Goal: Find specific page/section: Find specific page/section

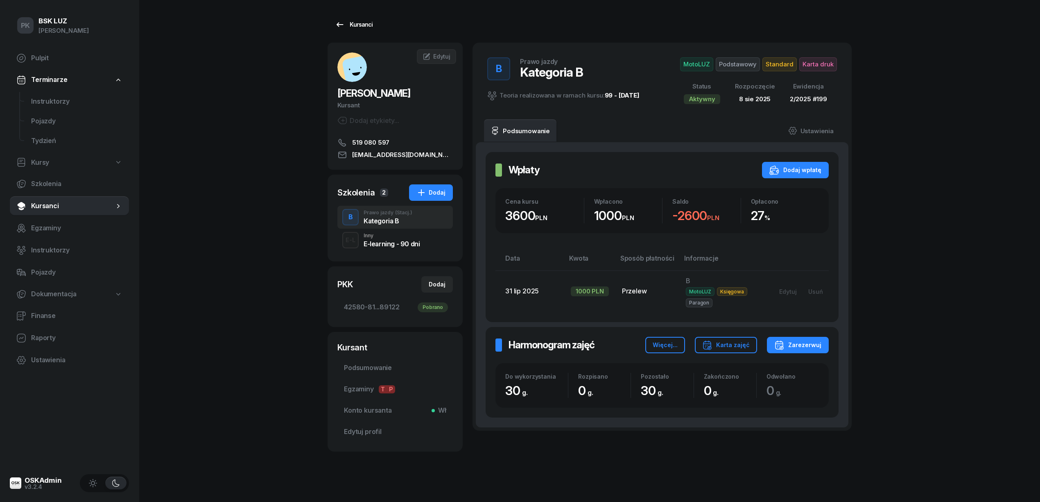
click at [364, 20] on div "Kursanci" at bounding box center [354, 25] width 38 height 10
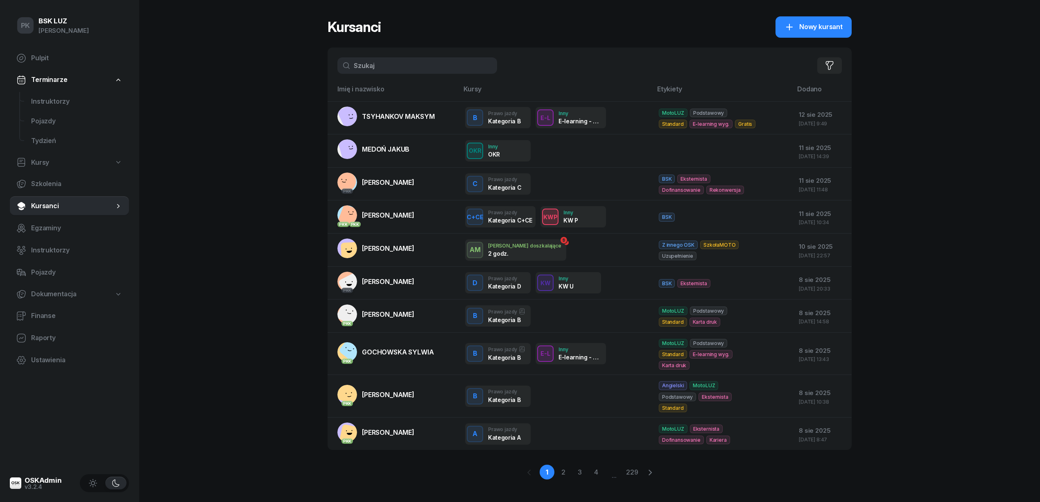
drag, startPoint x: 398, startPoint y: 61, endPoint x: 327, endPoint y: 77, distance: 73.1
click at [327, 77] on div "PK BSK LUZ Piotr Klimek Pulpit Terminarze Instruktorzy Pojazdy Tydzień Kursy Sz…" at bounding box center [520, 255] width 1040 height 511
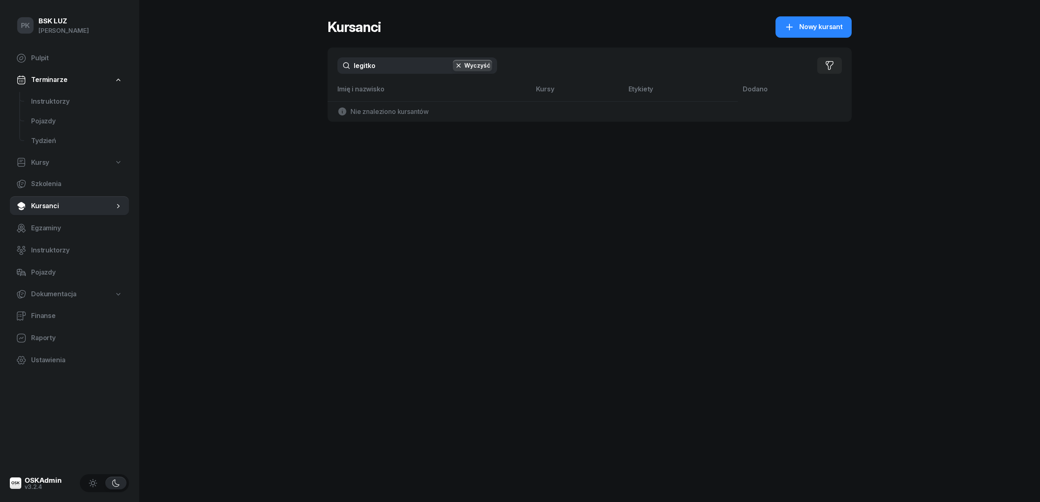
drag, startPoint x: 358, startPoint y: 66, endPoint x: 327, endPoint y: 66, distance: 30.7
click at [327, 66] on div "PK BSK LUZ Piotr Klimek Pulpit Terminarze Instruktorzy Pojazdy Tydzień Kursy Sz…" at bounding box center [520, 251] width 1040 height 502
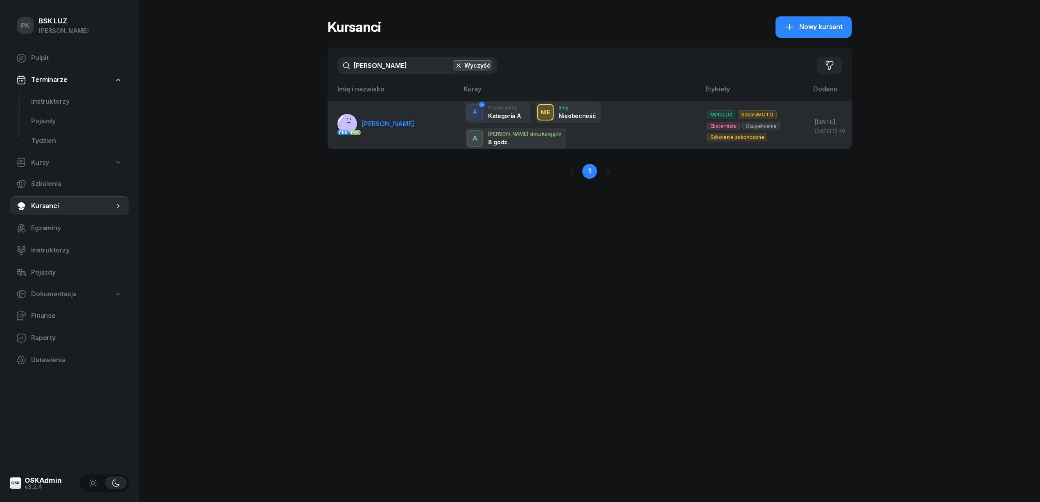
type input "legutko"
click at [372, 112] on td "PKK PKK LEGUTKO ANDRZEJ" at bounding box center [393, 125] width 131 height 48
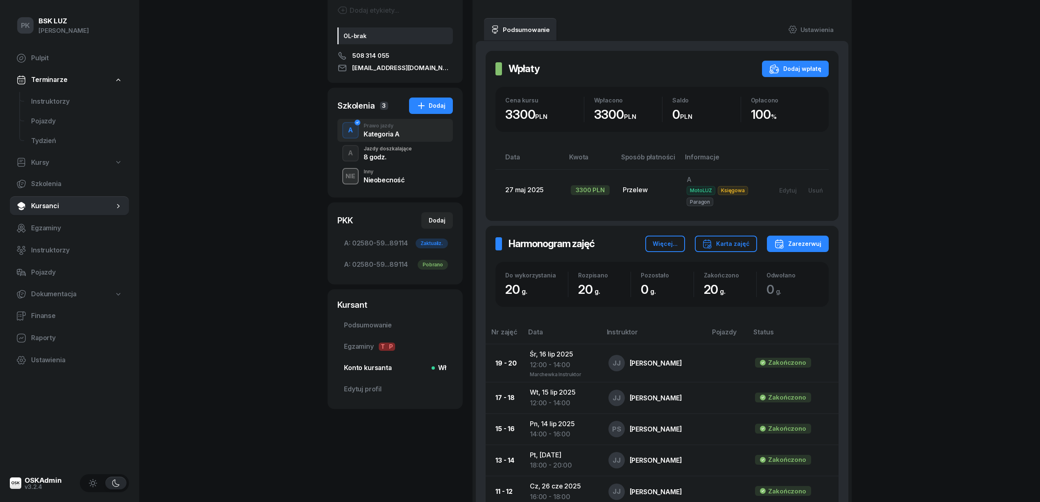
scroll to position [109, 0]
click at [402, 152] on div "Jazdy doszkalające" at bounding box center [388, 149] width 48 height 5
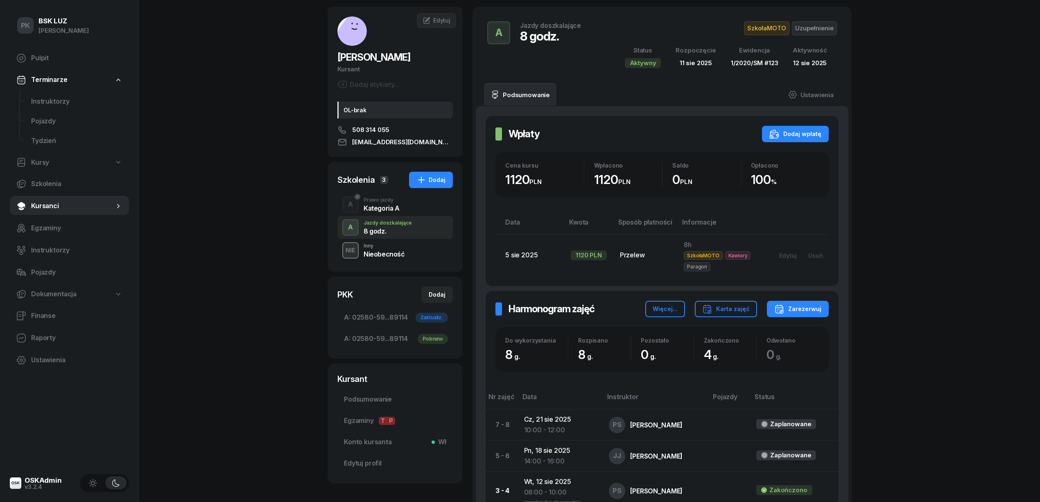
scroll to position [22, 0]
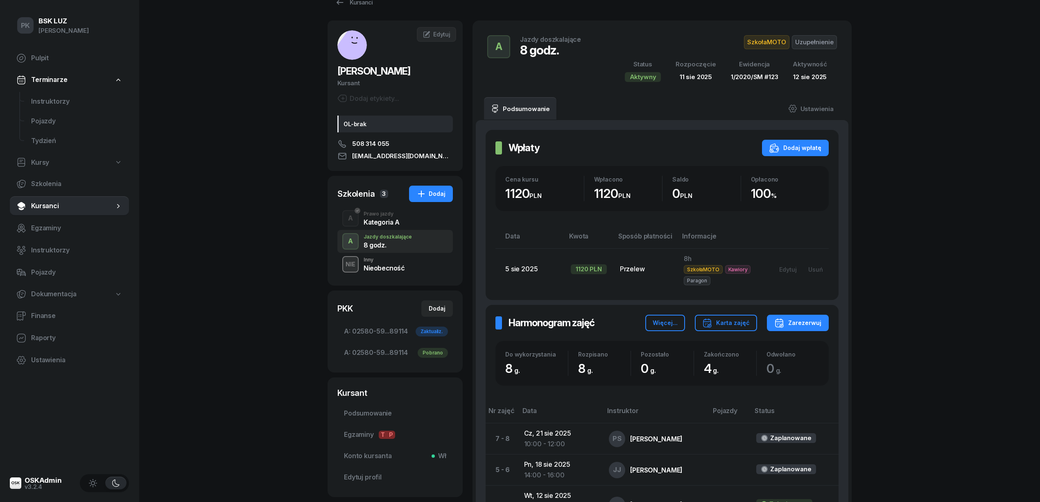
click at [415, 223] on div "A Prawo jazdy Kategoria A" at bounding box center [396, 218] width 116 height 23
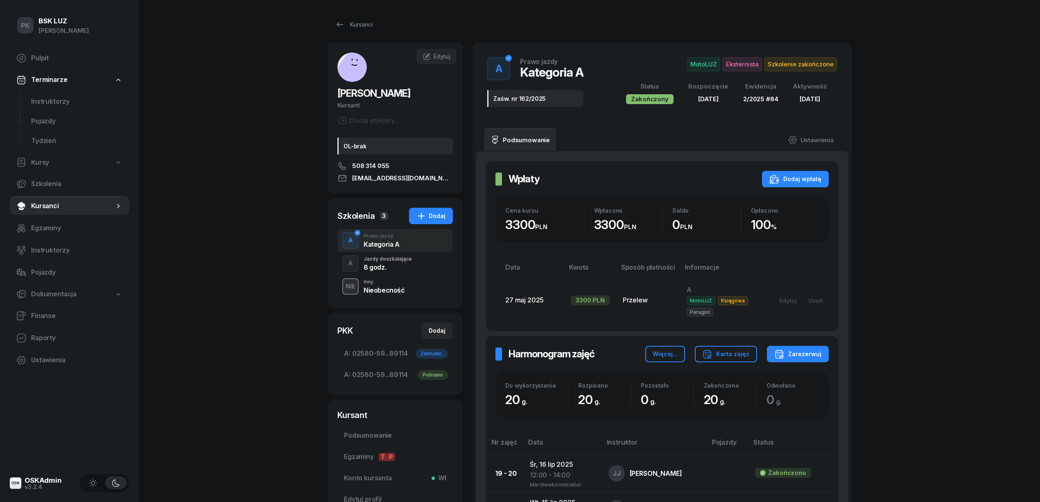
click at [405, 263] on div "8 godz." at bounding box center [388, 265] width 48 height 9
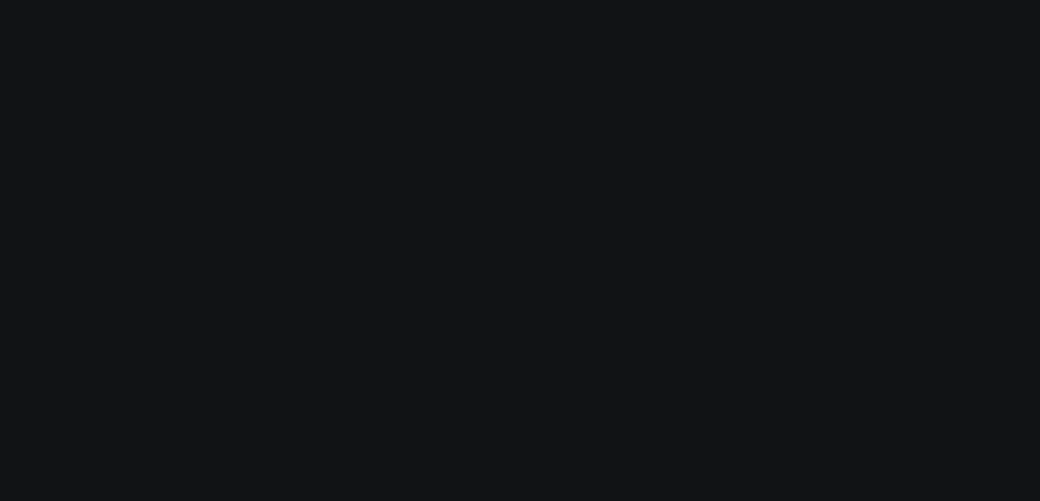
select select "createdAt-desc"
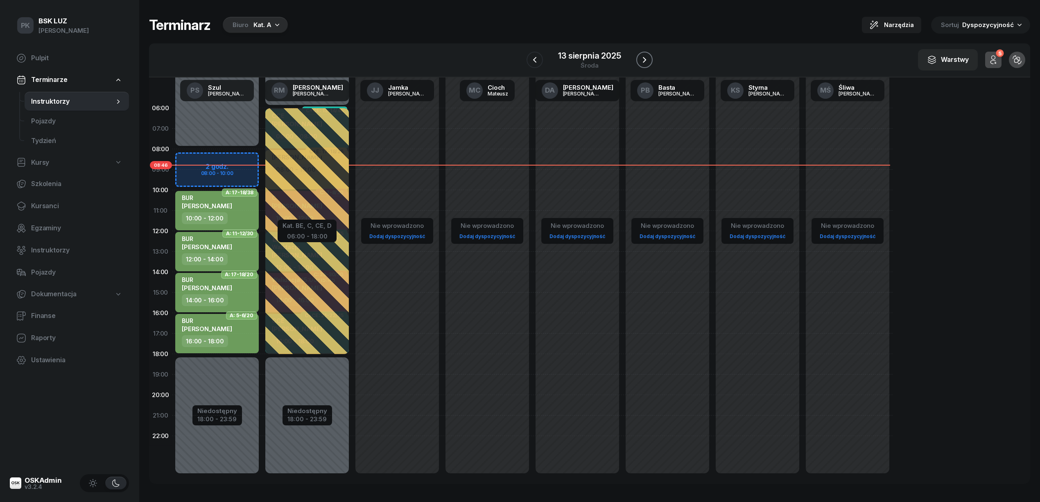
click at [641, 59] on icon "button" at bounding box center [645, 60] width 10 height 10
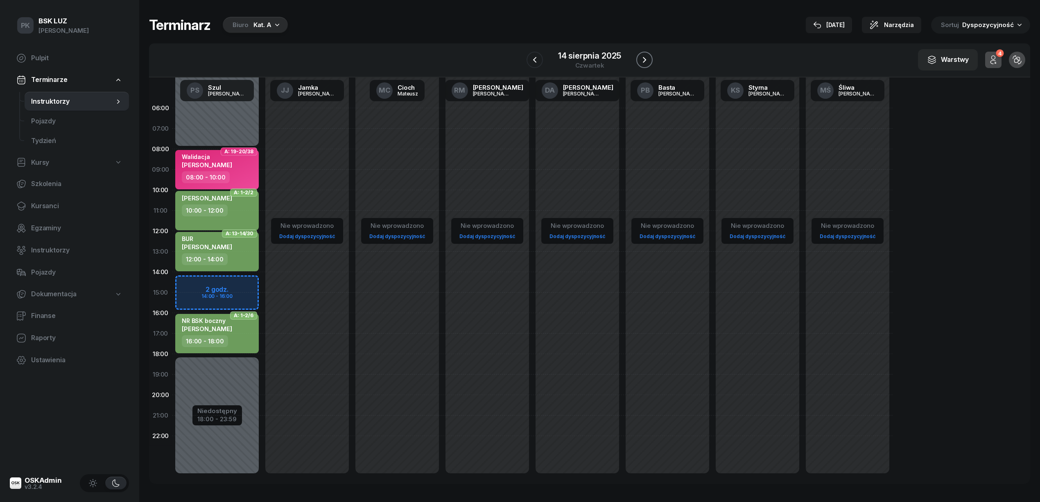
click at [641, 59] on icon "button" at bounding box center [645, 60] width 10 height 10
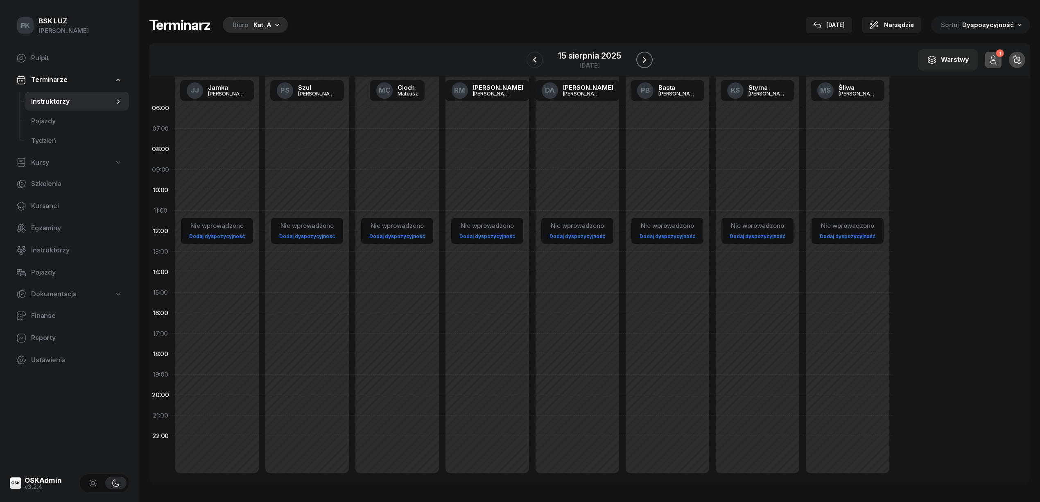
click at [641, 59] on icon "button" at bounding box center [645, 60] width 10 height 10
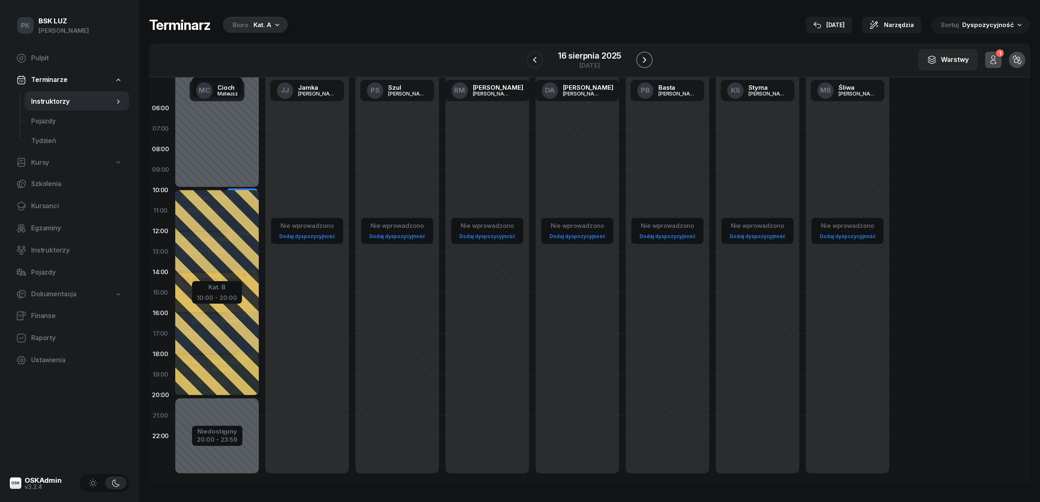
click at [641, 58] on icon "button" at bounding box center [645, 60] width 10 height 10
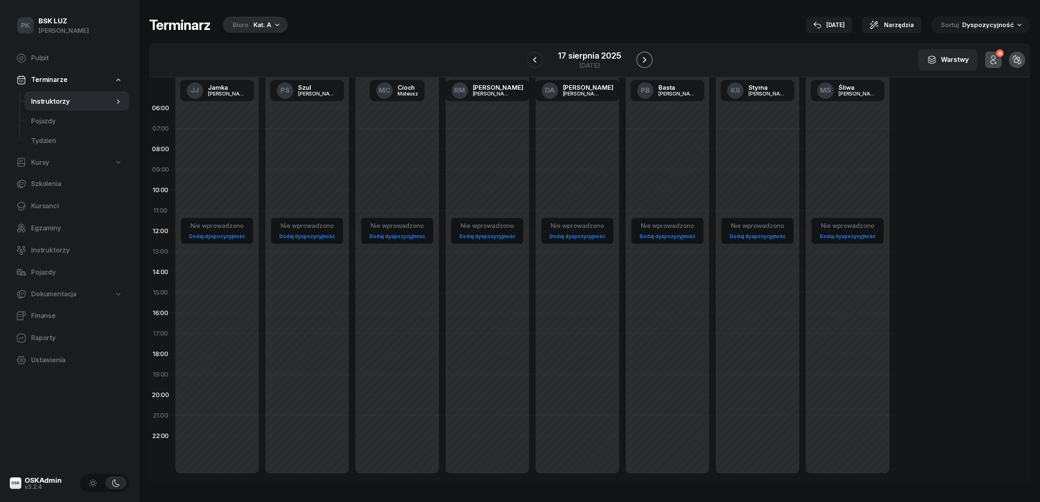
click at [641, 58] on icon "button" at bounding box center [645, 60] width 10 height 10
